Goal: Task Accomplishment & Management: Use online tool/utility

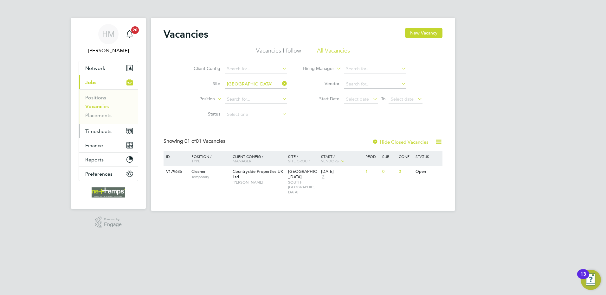
click at [104, 130] on span "Timesheets" at bounding box center [98, 131] width 26 height 6
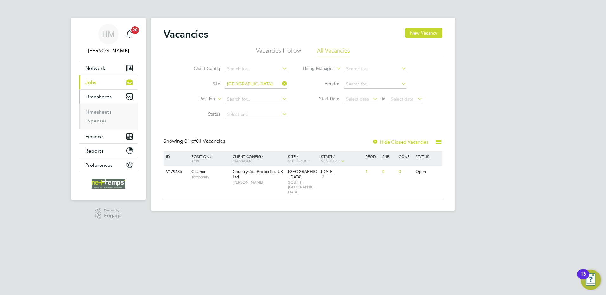
click at [106, 108] on ul "Timesheets Expenses" at bounding box center [108, 117] width 59 height 26
click at [107, 111] on link "Timesheets" at bounding box center [98, 112] width 26 height 6
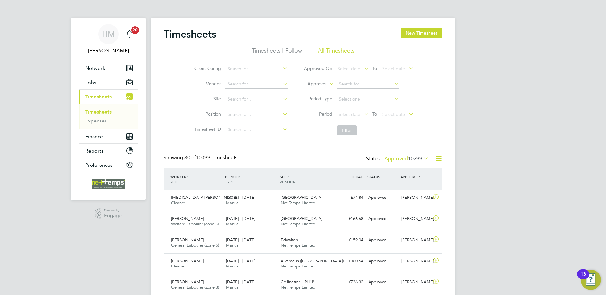
click at [437, 157] on icon at bounding box center [438, 159] width 8 height 8
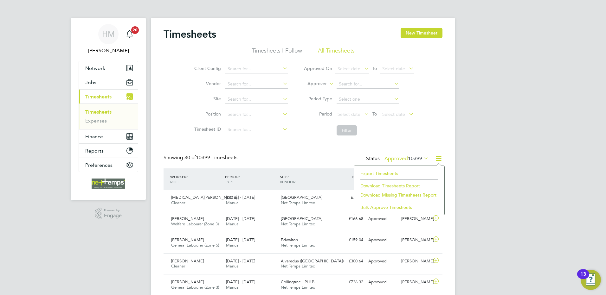
click at [367, 173] on li "Export Timesheets" at bounding box center [399, 173] width 84 height 9
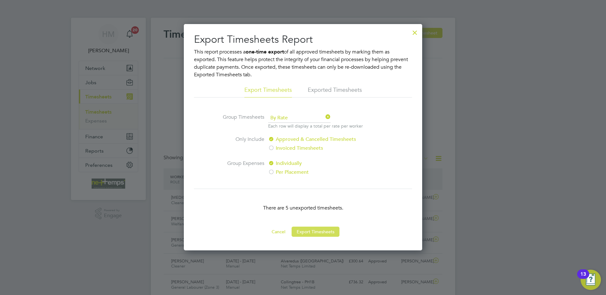
click at [311, 230] on button "Export Timesheets" at bounding box center [315, 232] width 48 height 10
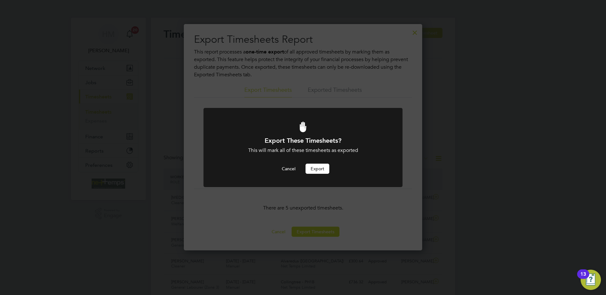
click at [313, 170] on button "Export" at bounding box center [317, 169] width 24 height 10
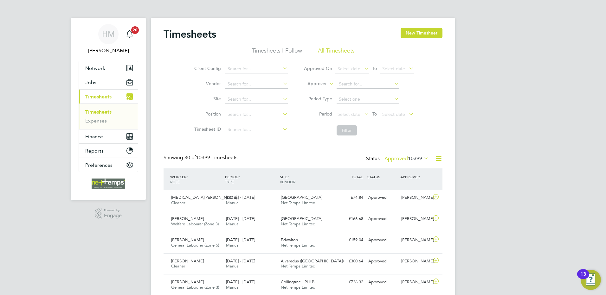
drag, startPoint x: 99, startPoint y: 110, endPoint x: 400, endPoint y: 186, distance: 310.1
click at [100, 111] on link "Timesheets" at bounding box center [98, 112] width 26 height 6
click at [436, 160] on icon at bounding box center [438, 159] width 8 height 8
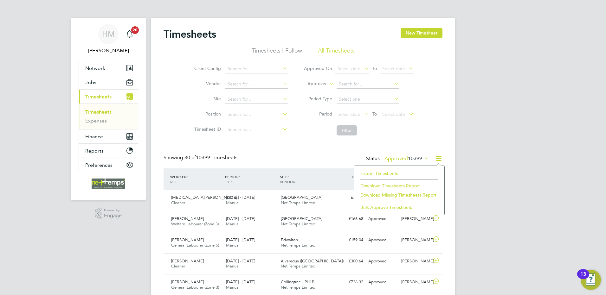
click at [372, 172] on li "Export Timesheets" at bounding box center [399, 173] width 84 height 9
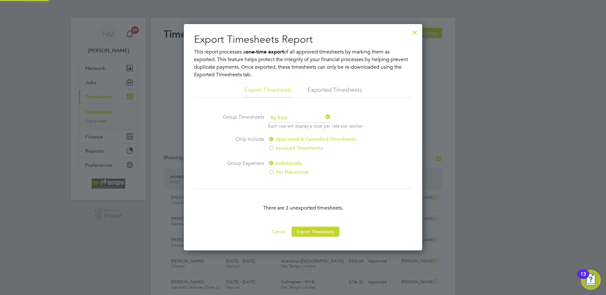
scroll to position [226, 238]
click at [305, 229] on button "Export Timesheets" at bounding box center [315, 232] width 48 height 10
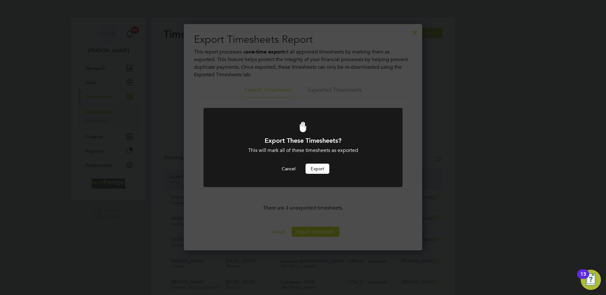
click at [317, 166] on button "Export" at bounding box center [317, 169] width 24 height 10
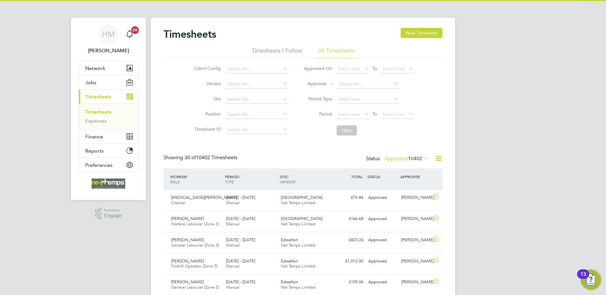
scroll to position [16, 55]
